Goal: Transaction & Acquisition: Download file/media

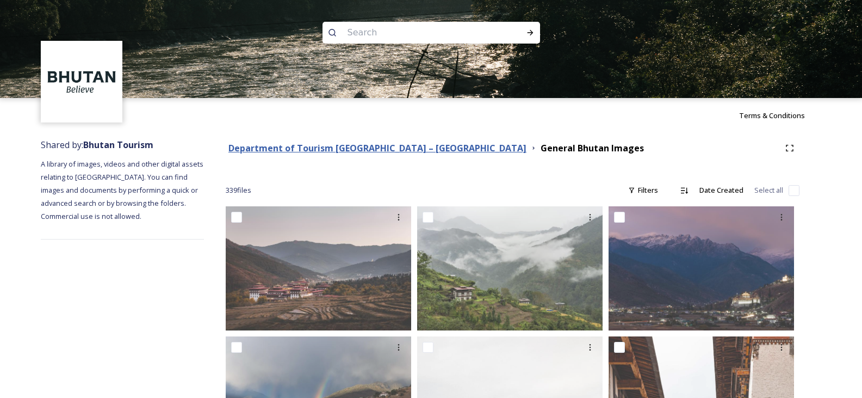
click at [340, 148] on strong "Department of Tourism [GEOGRAPHIC_DATA] – [GEOGRAPHIC_DATA]" at bounding box center [377, 148] width 298 height 12
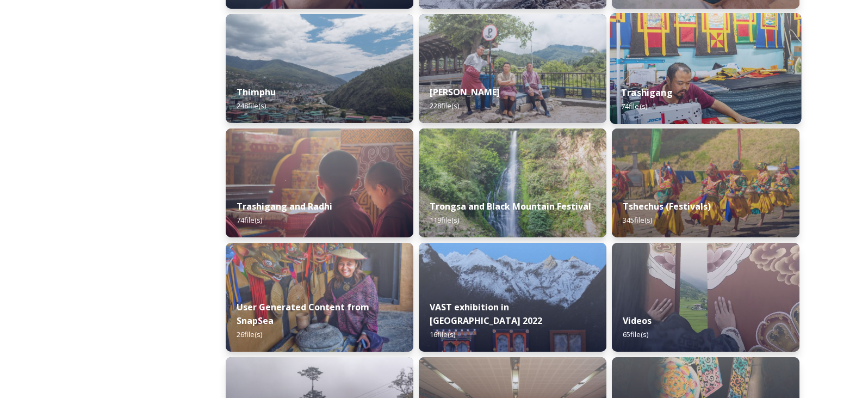
scroll to position [1305, 0]
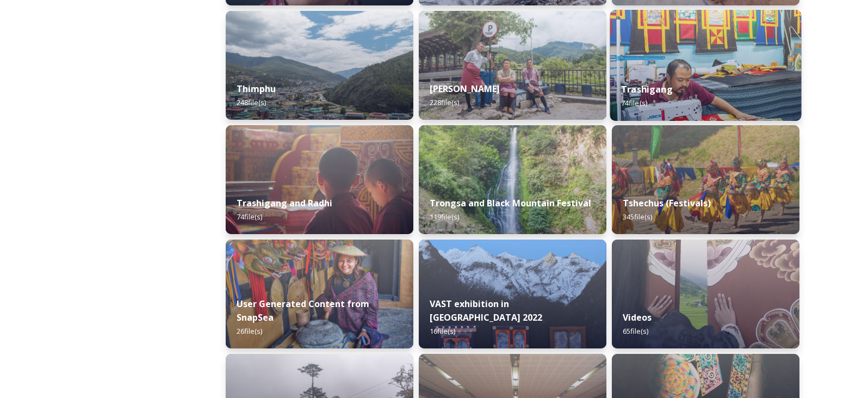
click at [672, 176] on img at bounding box center [706, 179] width 188 height 109
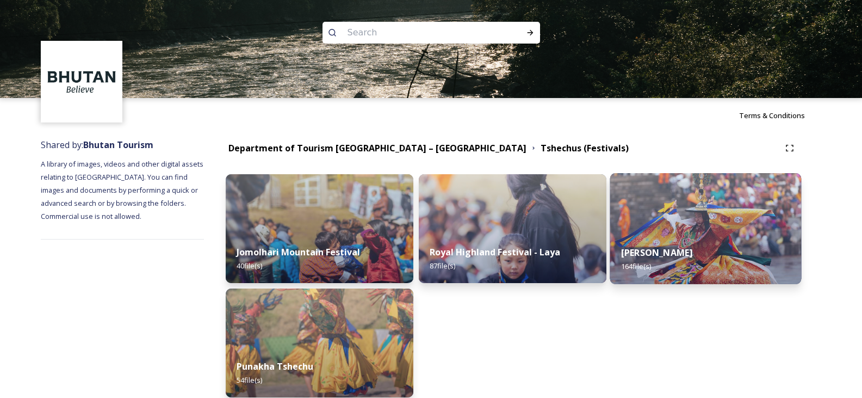
click at [657, 223] on img at bounding box center [705, 228] width 191 height 111
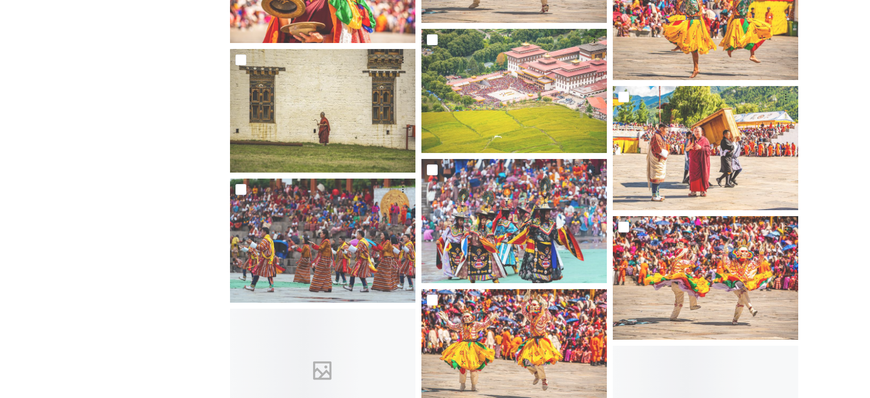
scroll to position [3318, 0]
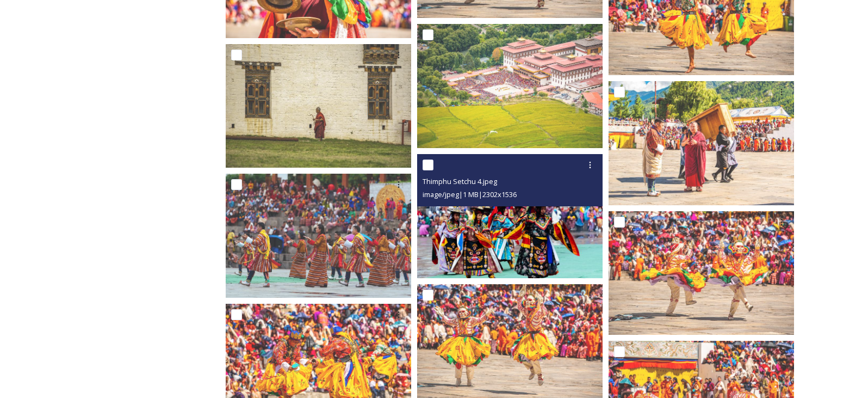
click at [516, 222] on img at bounding box center [509, 215] width 185 height 123
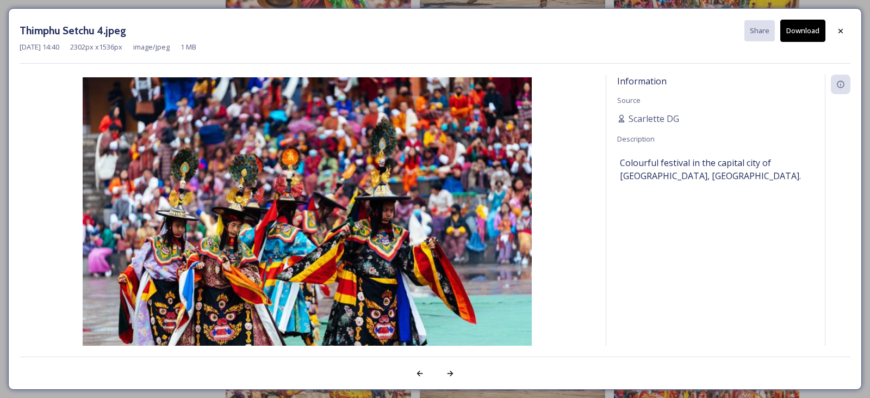
click at [811, 33] on button "Download" at bounding box center [803, 31] width 45 height 22
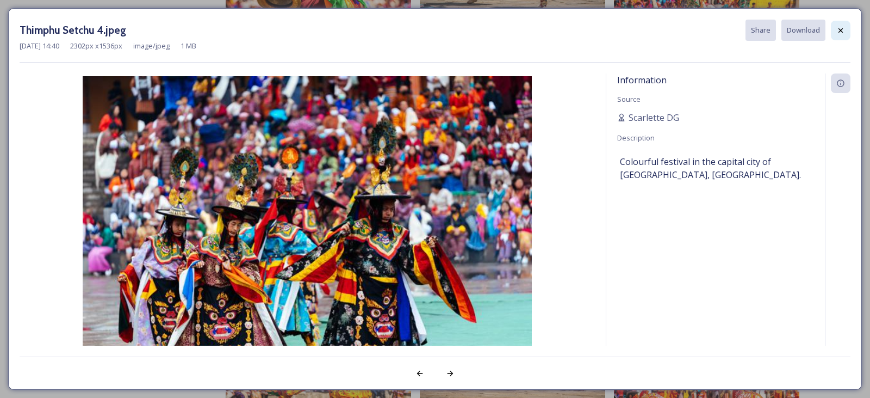
click at [844, 34] on icon at bounding box center [841, 30] width 9 height 9
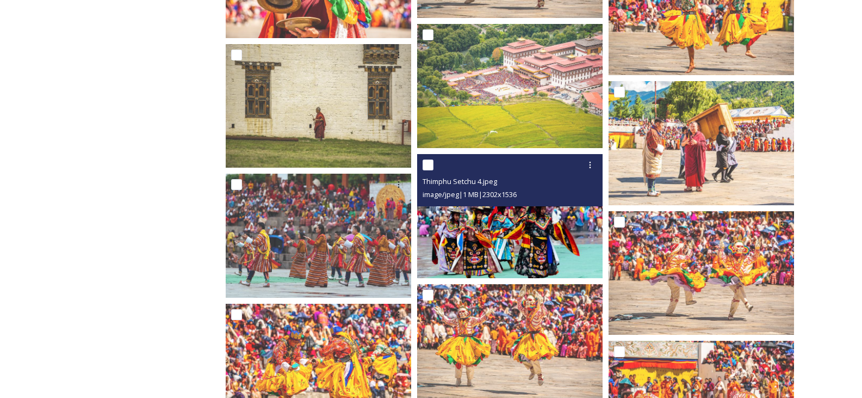
click at [549, 244] on img at bounding box center [509, 215] width 185 height 123
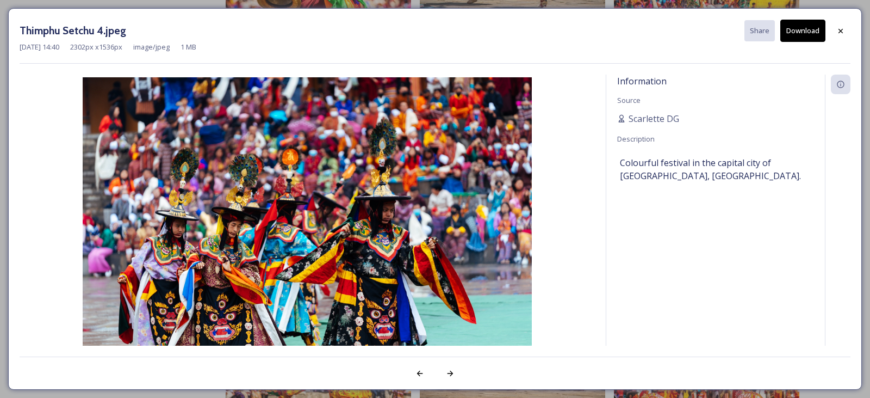
click at [578, 196] on img at bounding box center [307, 227] width 575 height 300
